Goal: Task Accomplishment & Management: Manage account settings

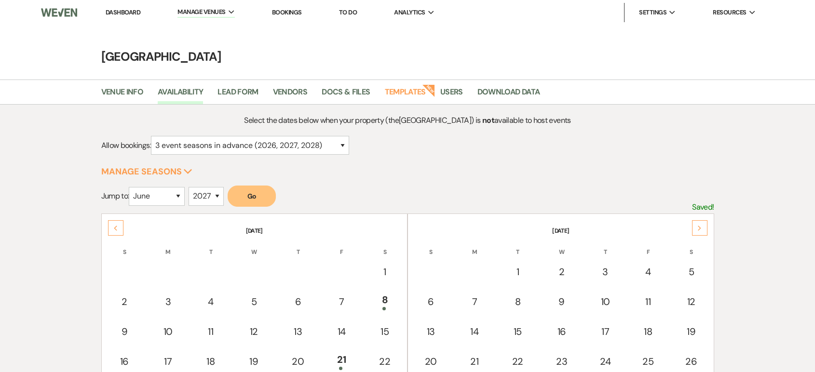
select select "3"
select select "6"
select select "2027"
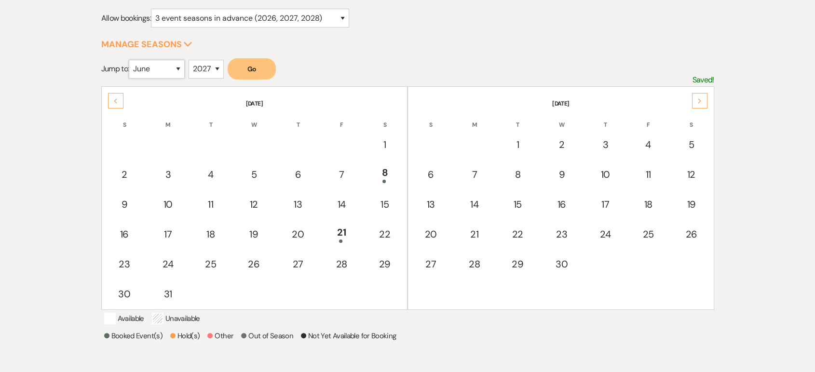
click at [145, 67] on select "January February March April May June July August September October November De…" at bounding box center [157, 69] width 56 height 19
select select "9"
click at [131, 60] on select "January February March April May June July August September October November De…" at bounding box center [157, 69] width 56 height 19
click at [202, 66] on select "2025 2026 2027 2028 2029" at bounding box center [206, 69] width 35 height 19
select select "2026"
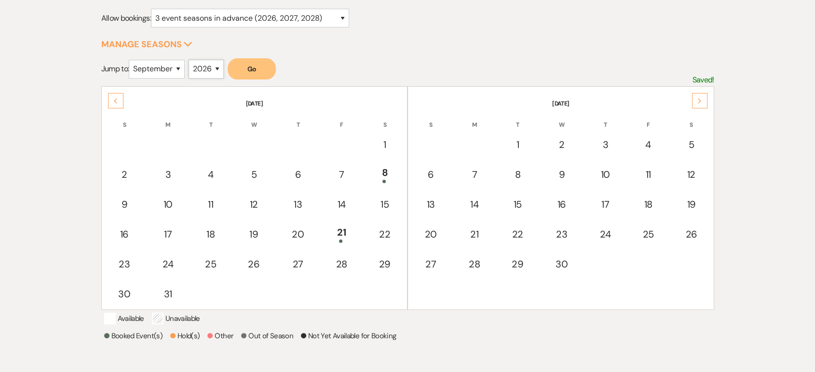
click at [191, 60] on select "2025 2026 2027 2028 2029" at bounding box center [206, 69] width 35 height 19
click at [255, 63] on button "Go" at bounding box center [252, 68] width 48 height 21
click at [698, 101] on icon "Next" at bounding box center [699, 101] width 5 height 6
